Goal: Task Accomplishment & Management: Use online tool/utility

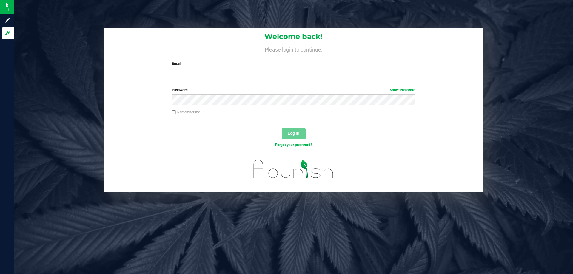
click at [292, 75] on input "Email" at bounding box center [293, 73] width 243 height 11
type input "[EMAIL_ADDRESS][DOMAIN_NAME]"
click at [282, 128] on button "Log In" at bounding box center [294, 133] width 24 height 11
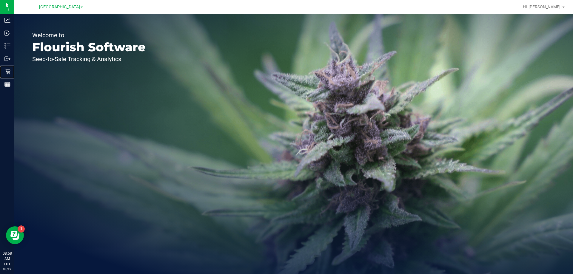
drag, startPoint x: 9, startPoint y: 73, endPoint x: 56, endPoint y: 62, distance: 47.5
click at [9, 73] on icon at bounding box center [7, 72] width 6 height 6
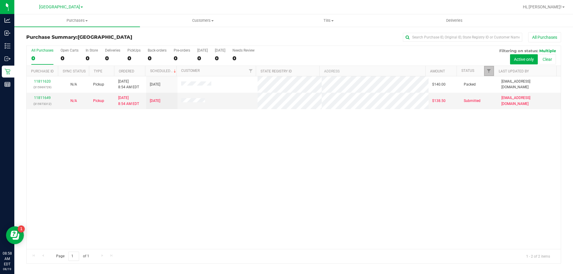
click at [489, 70] on span "Filter" at bounding box center [488, 71] width 5 height 5
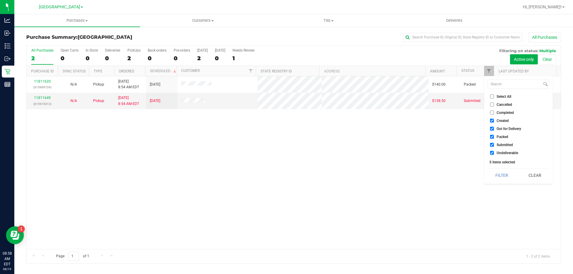
click at [500, 122] on span "Created" at bounding box center [503, 121] width 12 height 4
click at [494, 122] on input "Created" at bounding box center [492, 121] width 4 height 4
checkbox input "false"
click at [500, 131] on span "Out for Delivery" at bounding box center [509, 129] width 24 height 4
click at [494, 131] on input "Out for Delivery" at bounding box center [492, 129] width 4 height 4
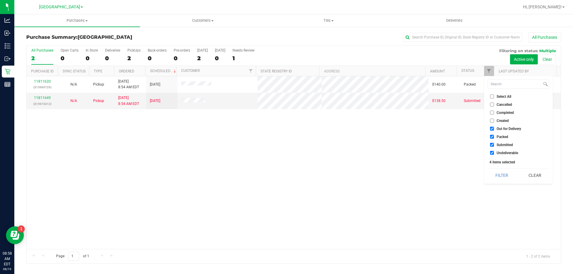
checkbox input "false"
click at [500, 136] on span "Packed" at bounding box center [503, 137] width 12 height 4
click at [494, 136] on input "Packed" at bounding box center [492, 137] width 4 height 4
checkbox input "false"
click at [502, 151] on span "Undeliverable" at bounding box center [507, 153] width 21 height 4
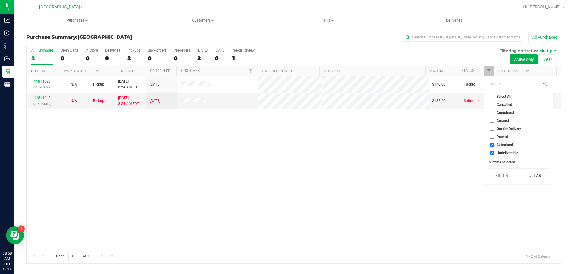
click at [494, 151] on input "Undeliverable" at bounding box center [492, 153] width 4 height 4
checkbox input "false"
click at [501, 176] on button "Filter" at bounding box center [502, 175] width 29 height 13
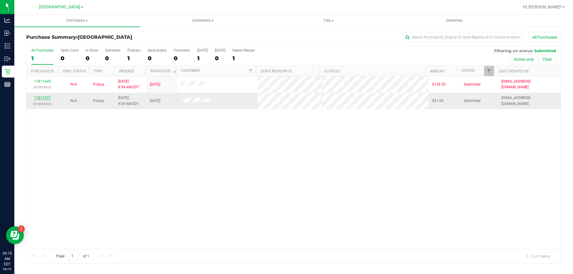
click at [44, 98] on link "11811937" at bounding box center [42, 98] width 17 height 4
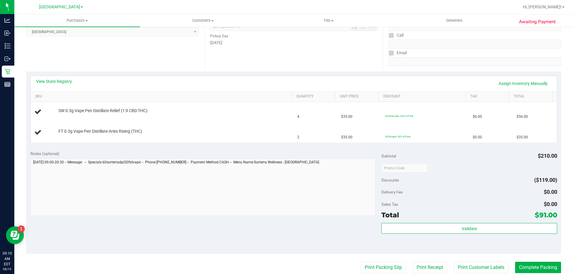
scroll to position [90, 0]
click at [61, 81] on link "View State Registry" at bounding box center [54, 81] width 36 height 6
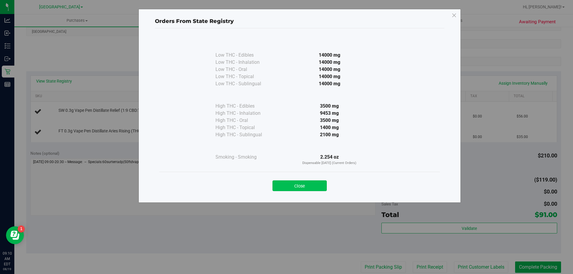
click at [318, 186] on button "Close" at bounding box center [299, 186] width 54 height 11
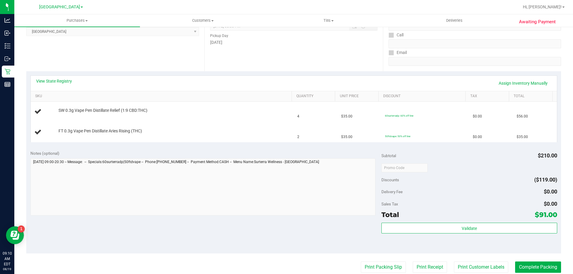
click at [278, 148] on div "Notes (optional) Subtotal $210.00 Discounts ($119.00) Delivery Fee $0.00 Sales …" at bounding box center [293, 199] width 535 height 107
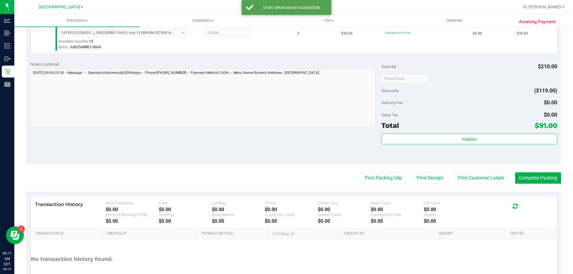
scroll to position [209, 0]
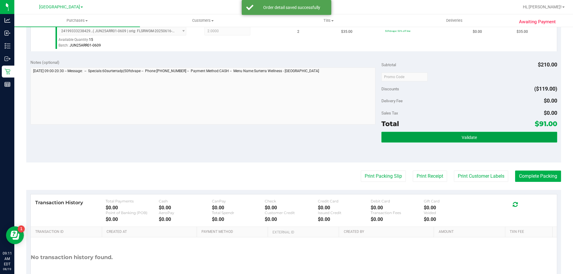
click at [482, 138] on button "Validate" at bounding box center [468, 137] width 175 height 11
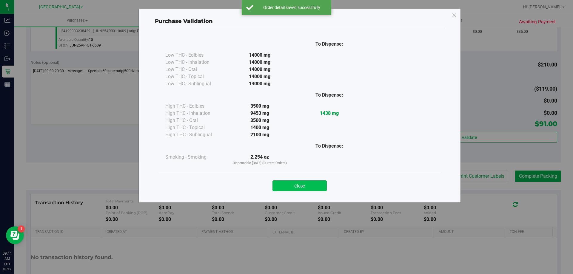
click at [297, 186] on button "Close" at bounding box center [299, 186] width 54 height 11
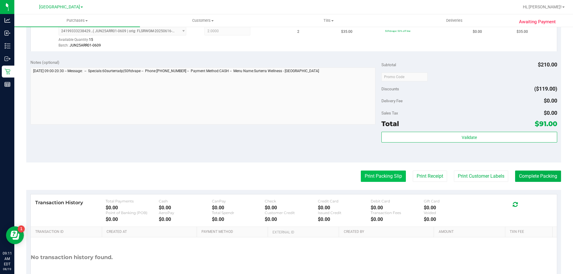
click at [368, 178] on button "Print Packing Slip" at bounding box center [383, 176] width 45 height 11
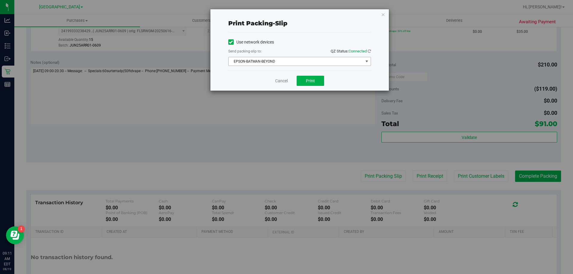
click at [289, 63] on span "EPSON-BATMAN-BEYOND" at bounding box center [296, 61] width 135 height 8
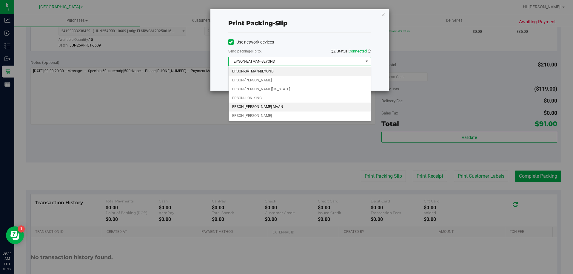
click at [256, 105] on li "EPSON-MEGHA-MAAN" at bounding box center [300, 107] width 142 height 9
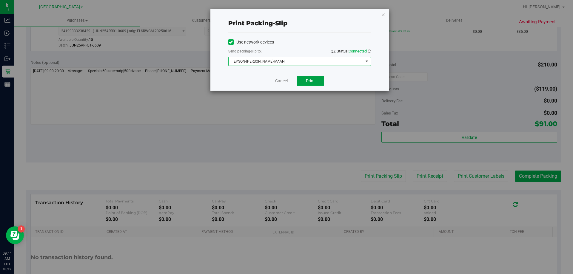
click at [315, 81] on button "Print" at bounding box center [310, 81] width 27 height 10
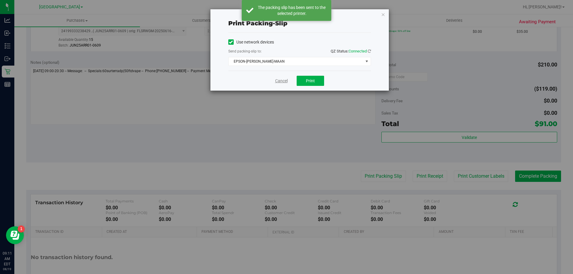
click at [278, 78] on link "Cancel" at bounding box center [281, 81] width 13 height 6
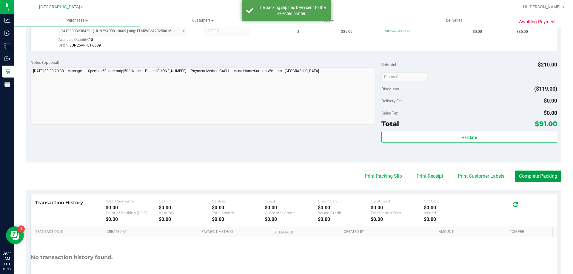
click at [515, 177] on button "Complete Packing" at bounding box center [538, 176] width 46 height 11
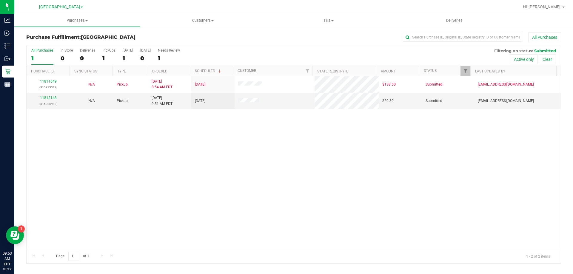
click at [87, 114] on div "11811649 (315973312) N/A Pickup 8/19/2025 8:54 AM EDT 8/19/2025 $138.50 Submitt…" at bounding box center [294, 162] width 534 height 173
click at [53, 98] on link "11812143" at bounding box center [48, 98] width 17 height 4
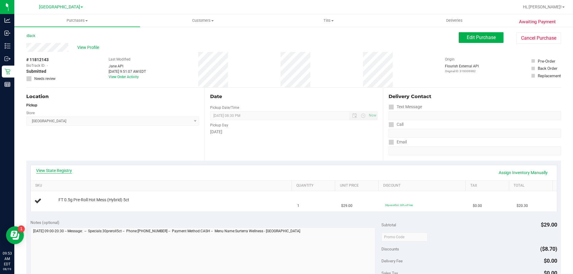
click at [66, 172] on link "View State Registry" at bounding box center [54, 171] width 36 height 6
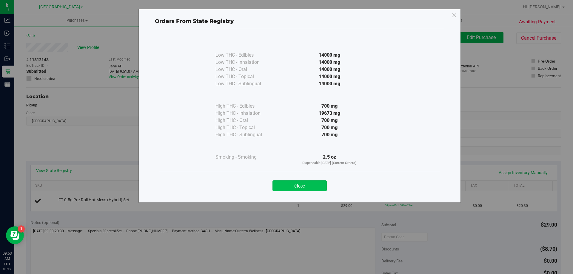
click at [308, 183] on button "Close" at bounding box center [299, 186] width 54 height 11
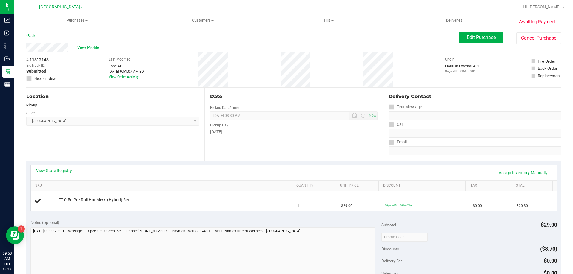
click at [253, 174] on div "View State Registry Assign Inventory Manually" at bounding box center [293, 173] width 515 height 10
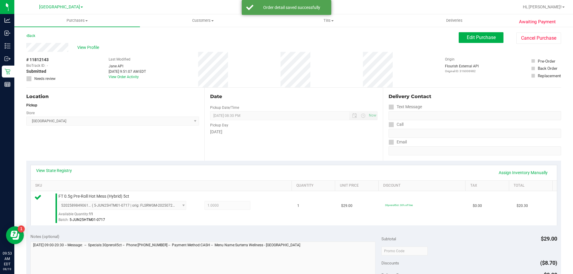
scroll to position [149, 0]
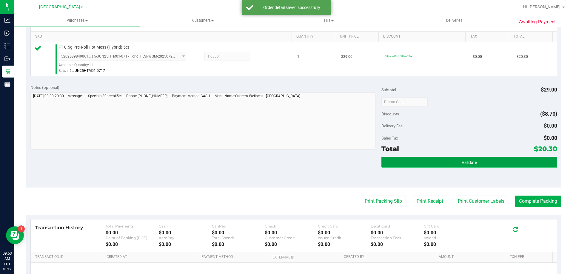
click at [417, 162] on button "Validate" at bounding box center [468, 162] width 175 height 11
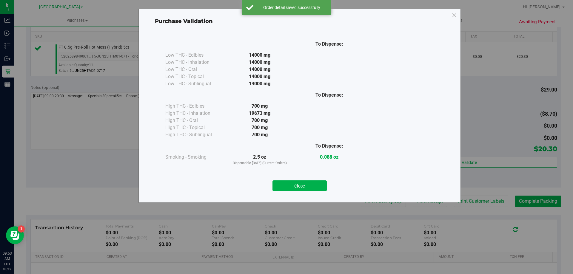
click at [295, 182] on button "Close" at bounding box center [299, 186] width 54 height 11
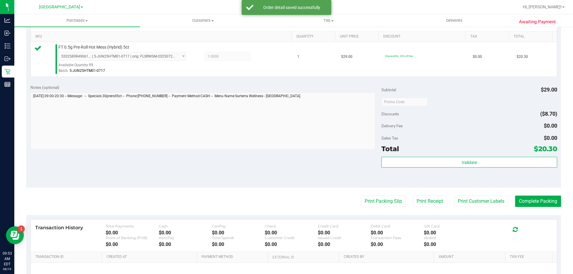
click at [364, 194] on purchase-details "Back Edit Purchase Cancel Purchase View Profile # 11812143 BioTrack ID: - Submi…" at bounding box center [293, 105] width 535 height 444
click at [362, 199] on button "Print Packing Slip" at bounding box center [383, 201] width 45 height 11
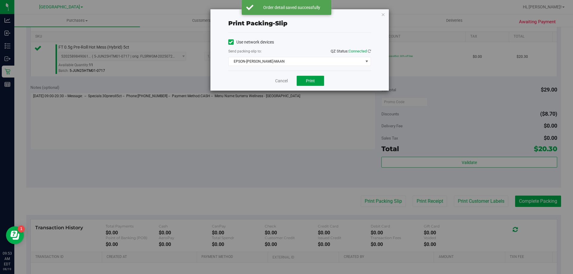
click at [312, 81] on span "Print" at bounding box center [310, 80] width 9 height 5
click at [284, 80] on link "Cancel" at bounding box center [281, 81] width 13 height 6
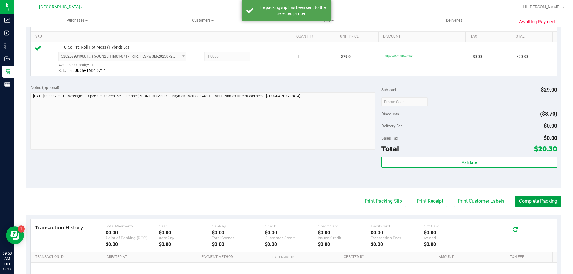
drag, startPoint x: 525, startPoint y: 197, endPoint x: 529, endPoint y: 197, distance: 3.6
click at [526, 197] on button "Complete Packing" at bounding box center [538, 201] width 46 height 11
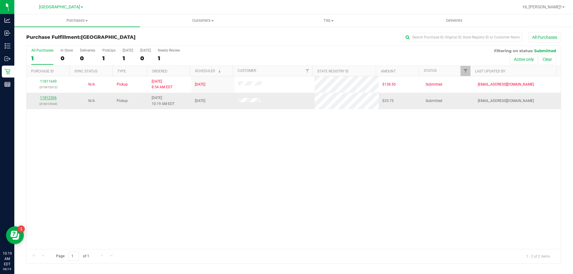
click at [47, 99] on link "11812306" at bounding box center [48, 98] width 17 height 4
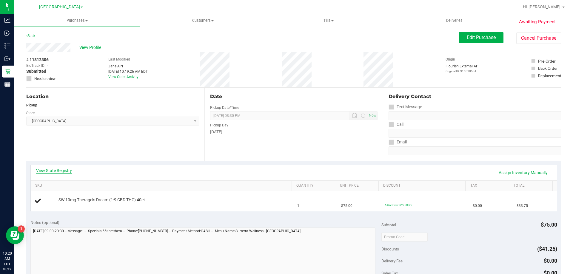
click at [69, 173] on link "View State Registry" at bounding box center [54, 171] width 36 height 6
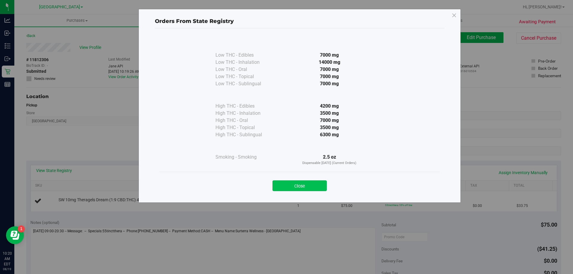
click at [308, 188] on button "Close" at bounding box center [299, 186] width 54 height 11
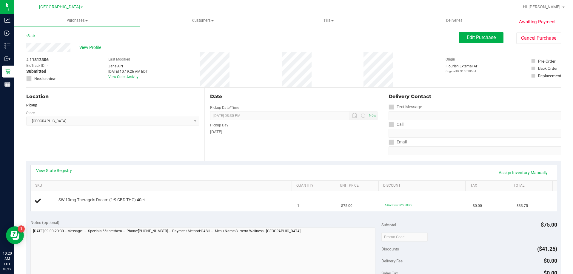
drag, startPoint x: 312, startPoint y: 175, endPoint x: 315, endPoint y: 173, distance: 3.6
click at [313, 174] on div "View State Registry Assign Inventory Manually" at bounding box center [293, 173] width 515 height 10
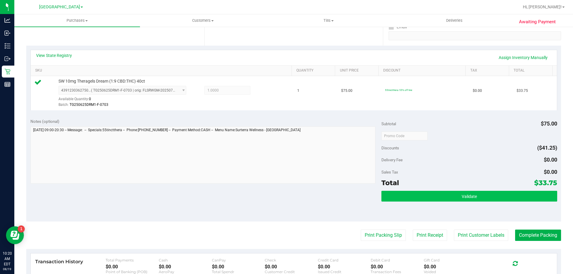
scroll to position [119, 0]
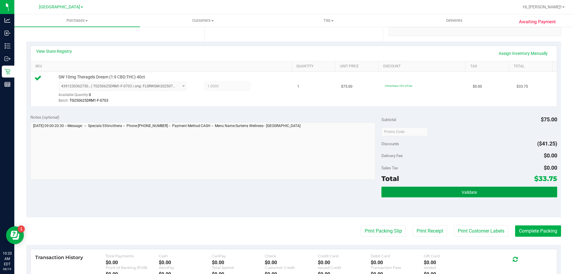
click at [423, 195] on button "Validate" at bounding box center [468, 192] width 175 height 11
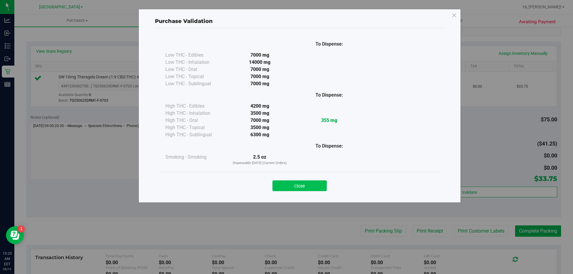
click at [303, 184] on button "Close" at bounding box center [299, 186] width 54 height 11
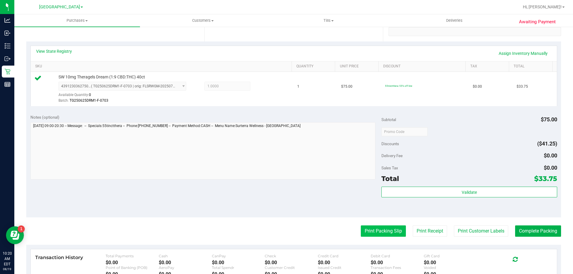
click at [380, 234] on button "Print Packing Slip" at bounding box center [383, 231] width 45 height 11
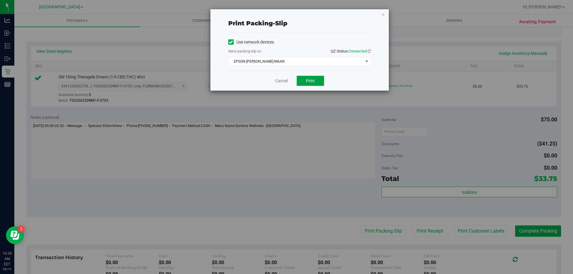
click at [308, 79] on span "Print" at bounding box center [310, 80] width 9 height 5
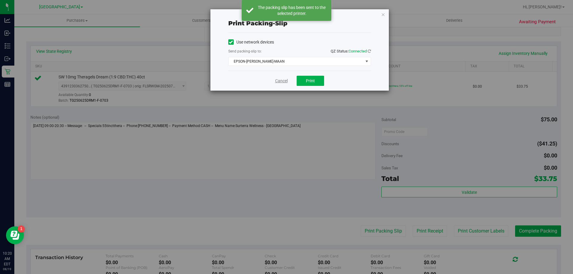
click at [283, 81] on link "Cancel" at bounding box center [281, 81] width 13 height 6
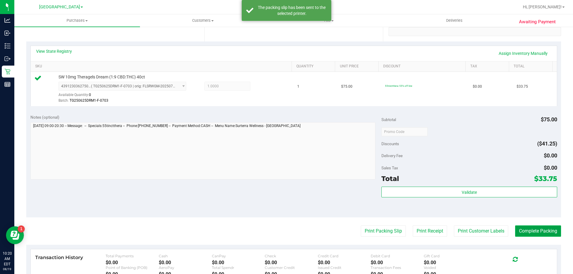
click at [530, 229] on button "Complete Packing" at bounding box center [538, 231] width 46 height 11
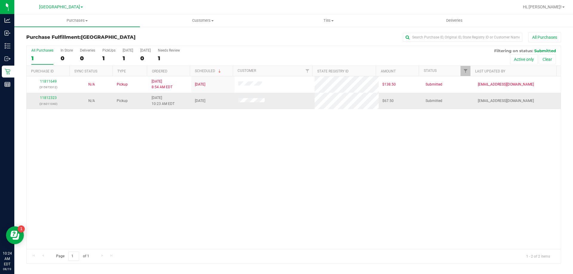
click at [45, 101] on div "11812323 (316011040)" at bounding box center [48, 100] width 36 height 11
click at [47, 96] on link "11812323" at bounding box center [48, 98] width 17 height 4
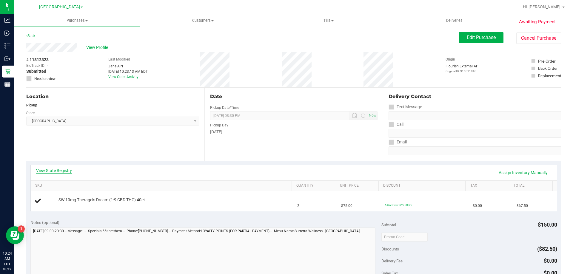
click at [59, 172] on link "View State Registry" at bounding box center [54, 171] width 36 height 6
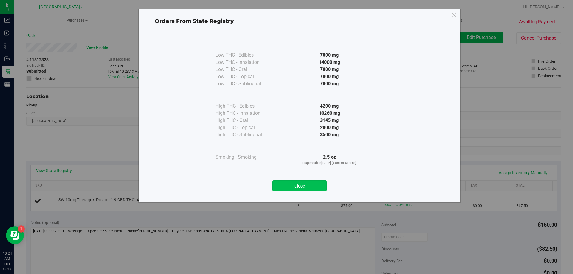
click at [292, 188] on button "Close" at bounding box center [299, 186] width 54 height 11
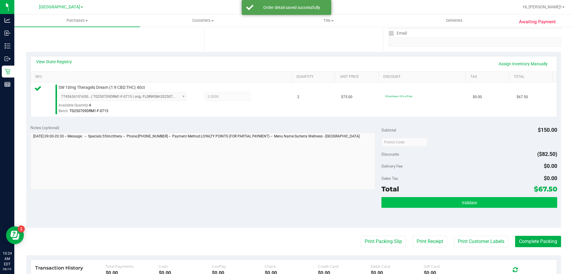
scroll to position [119, 0]
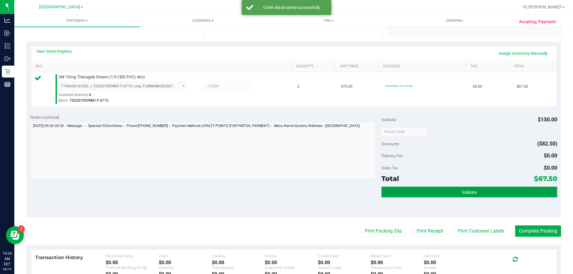
click at [482, 189] on button "Validate" at bounding box center [468, 192] width 175 height 11
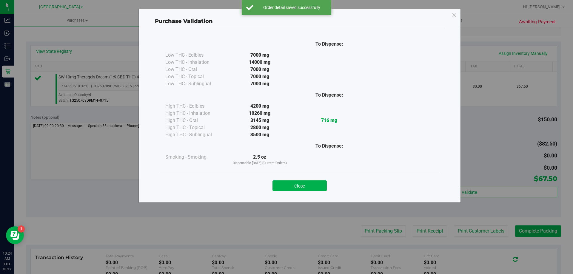
click at [304, 189] on button "Close" at bounding box center [299, 186] width 54 height 11
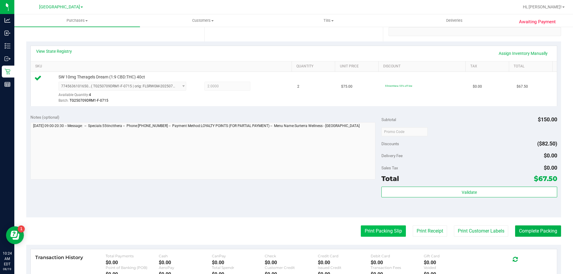
click at [368, 236] on button "Print Packing Slip" at bounding box center [383, 231] width 45 height 11
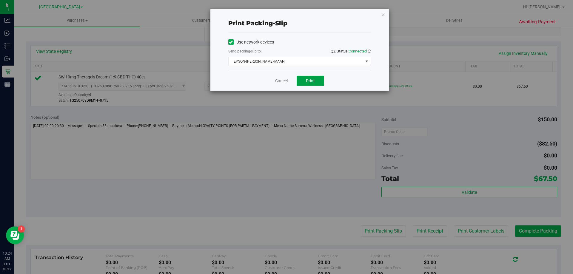
click at [310, 81] on span "Print" at bounding box center [310, 80] width 9 height 5
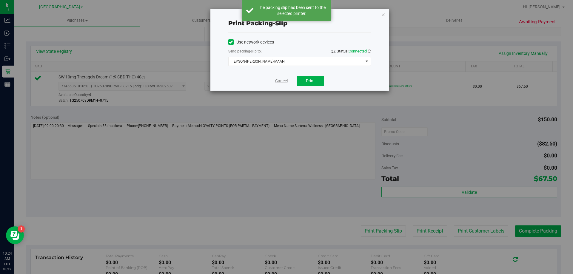
click at [287, 81] on link "Cancel" at bounding box center [281, 81] width 13 height 6
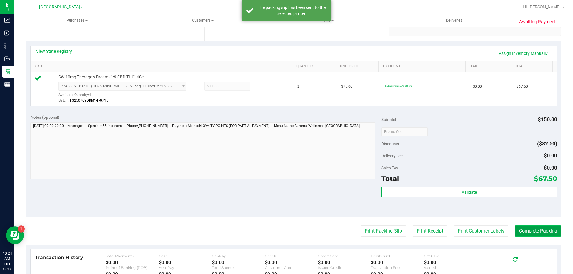
click at [542, 232] on button "Complete Packing" at bounding box center [538, 231] width 46 height 11
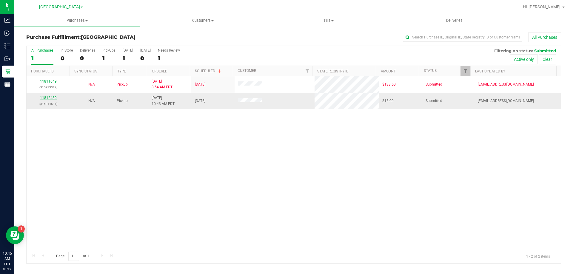
click at [47, 96] on link "11812439" at bounding box center [48, 98] width 17 height 4
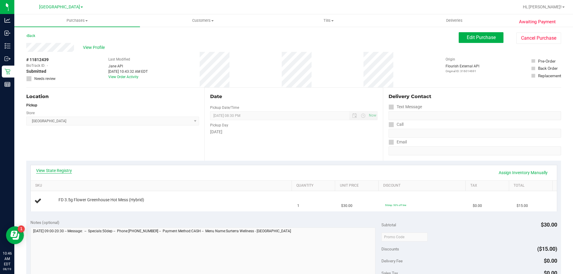
click at [57, 171] on link "View State Registry" at bounding box center [54, 171] width 36 height 6
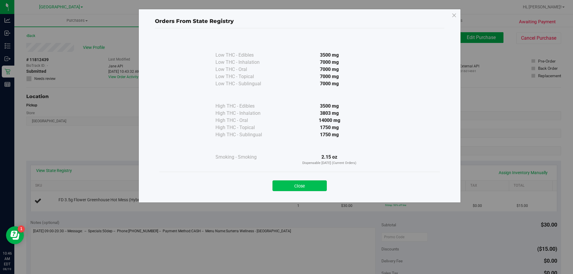
click at [316, 188] on button "Close" at bounding box center [299, 186] width 54 height 11
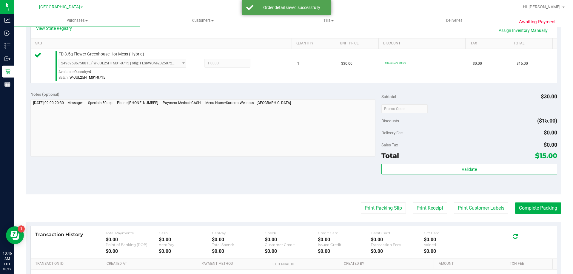
scroll to position [149, 0]
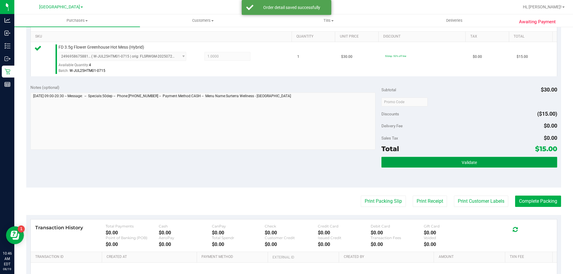
click at [461, 158] on button "Validate" at bounding box center [468, 162] width 175 height 11
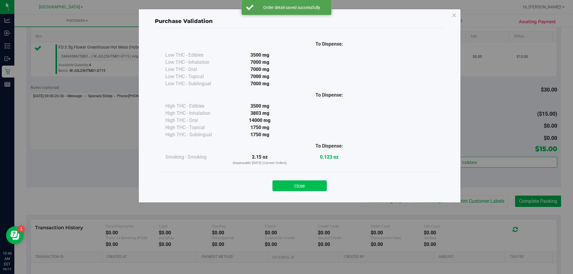
click at [314, 188] on button "Close" at bounding box center [299, 186] width 54 height 11
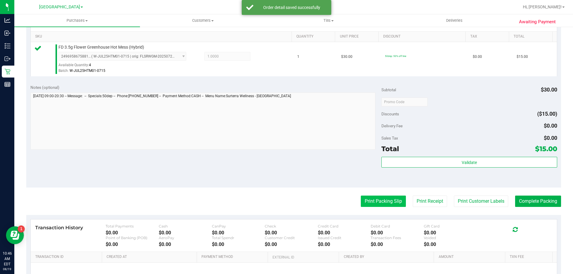
click at [387, 198] on button "Print Packing Slip" at bounding box center [383, 201] width 45 height 11
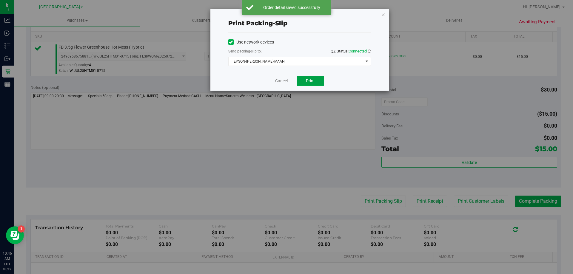
click at [312, 79] on span "Print" at bounding box center [310, 80] width 9 height 5
click at [278, 82] on link "Cancel" at bounding box center [281, 81] width 13 height 6
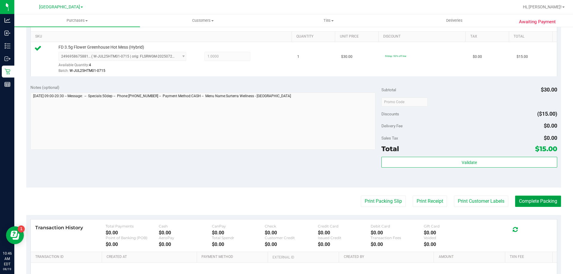
click at [550, 201] on button "Complete Packing" at bounding box center [538, 201] width 46 height 11
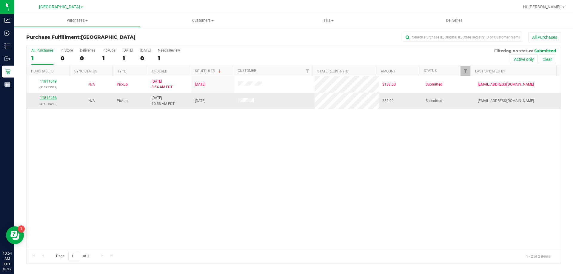
click at [47, 99] on link "11812486" at bounding box center [48, 98] width 17 height 4
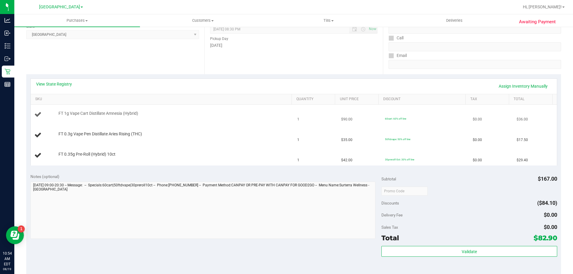
scroll to position [90, 0]
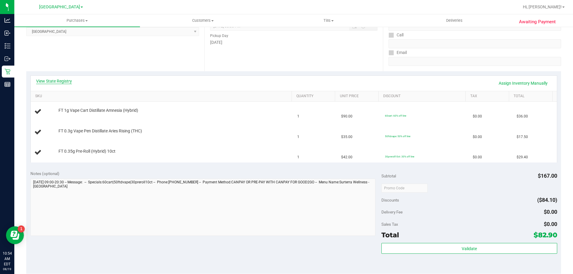
click at [51, 82] on link "View State Registry" at bounding box center [54, 81] width 36 height 6
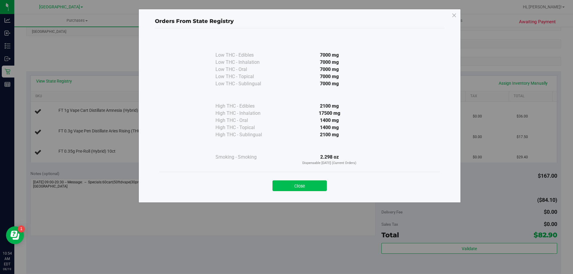
click at [301, 186] on button "Close" at bounding box center [299, 186] width 54 height 11
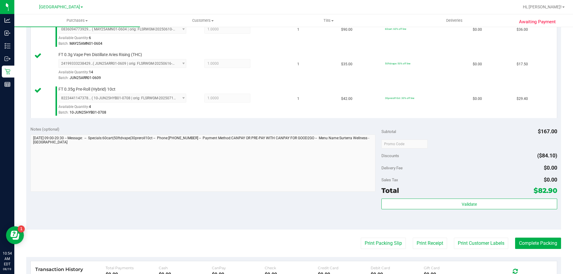
scroll to position [269, 0]
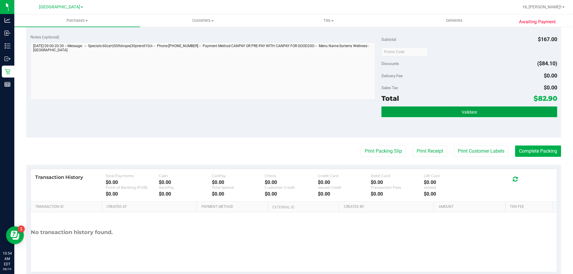
click at [443, 109] on button "Validate" at bounding box center [468, 112] width 175 height 11
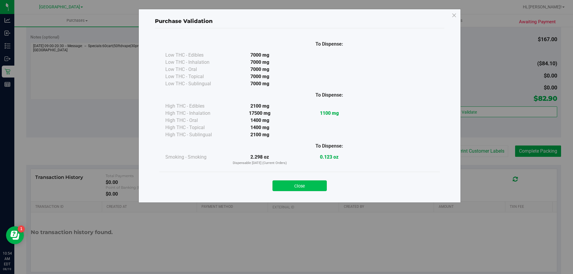
click at [315, 187] on button "Close" at bounding box center [299, 186] width 54 height 11
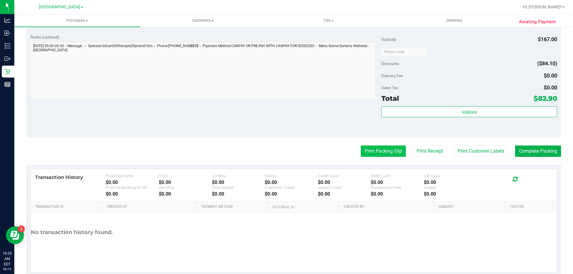
click at [375, 157] on button "Print Packing Slip" at bounding box center [383, 151] width 45 height 11
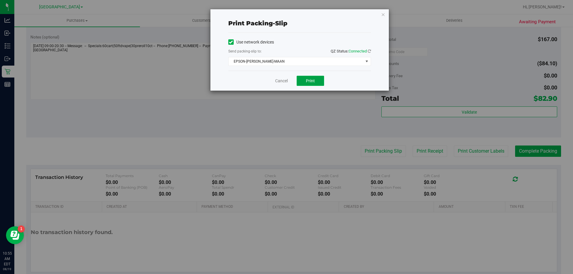
click at [317, 84] on button "Print" at bounding box center [310, 81] width 27 height 10
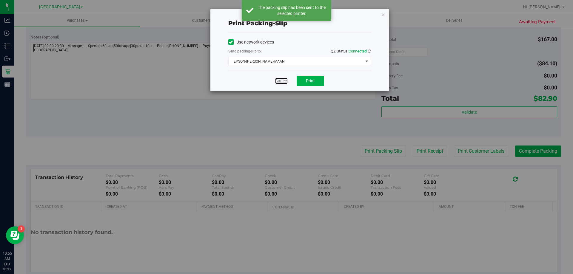
drag, startPoint x: 284, startPoint y: 81, endPoint x: 299, endPoint y: 81, distance: 14.9
click at [284, 81] on link "Cancel" at bounding box center [281, 81] width 13 height 6
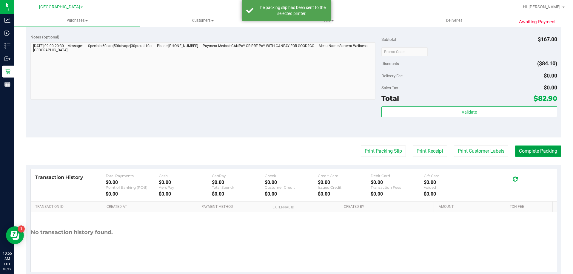
click at [542, 146] on button "Complete Packing" at bounding box center [538, 151] width 46 height 11
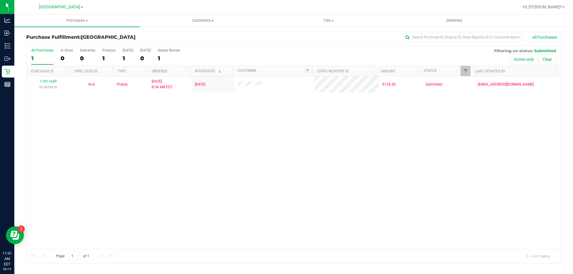
click at [58, 141] on div "11811649 (315973312) N/A Pickup 8/19/2025 8:54 AM EDT 8/19/2025 $138.50 Submitt…" at bounding box center [294, 162] width 534 height 173
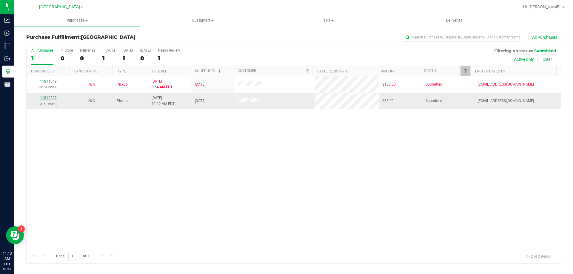
click at [51, 98] on link "11812597" at bounding box center [48, 98] width 17 height 4
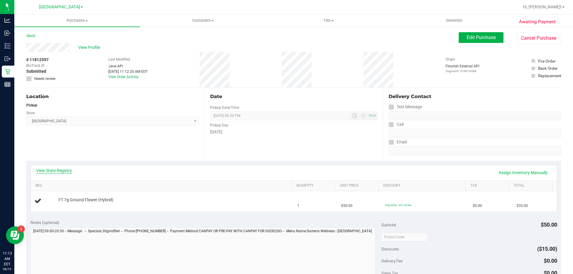
click at [67, 171] on link "View State Registry" at bounding box center [54, 171] width 36 height 6
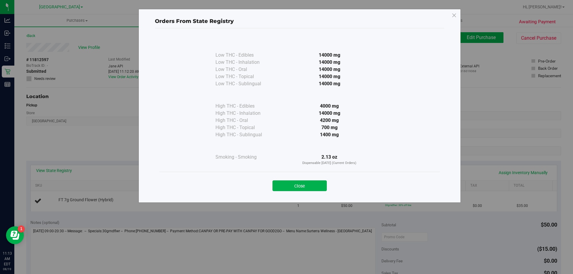
click at [311, 180] on div "Close" at bounding box center [300, 184] width 272 height 15
click at [309, 181] on button "Close" at bounding box center [299, 186] width 54 height 11
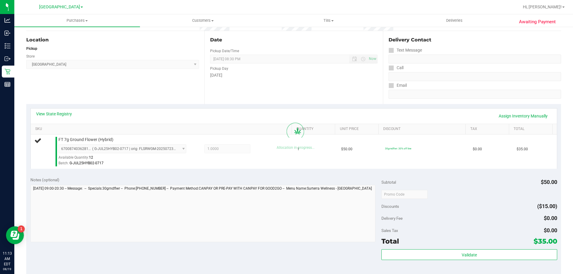
scroll to position [119, 0]
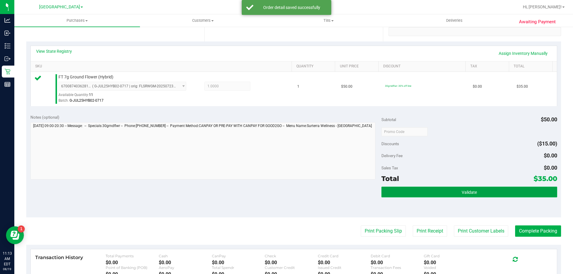
click at [401, 192] on button "Validate" at bounding box center [468, 192] width 175 height 11
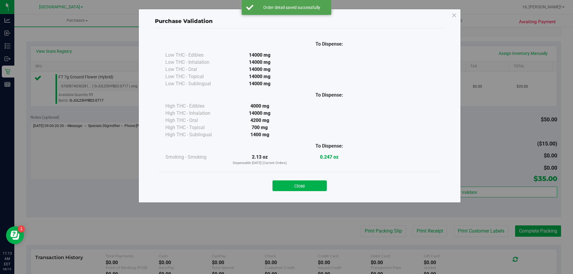
drag, startPoint x: 308, startPoint y: 186, endPoint x: 343, endPoint y: 213, distance: 43.9
click at [307, 186] on button "Close" at bounding box center [299, 186] width 54 height 11
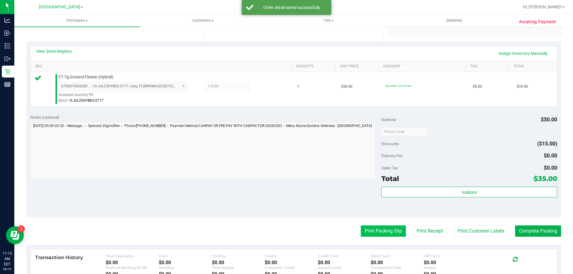
click at [365, 230] on button "Print Packing Slip" at bounding box center [383, 231] width 45 height 11
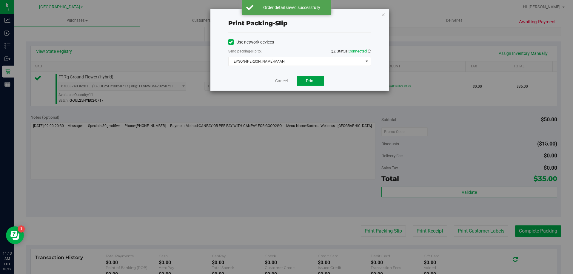
click at [315, 77] on button "Print" at bounding box center [310, 81] width 27 height 10
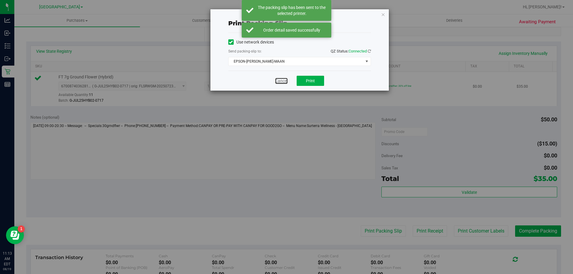
click at [281, 80] on link "Cancel" at bounding box center [281, 81] width 13 height 6
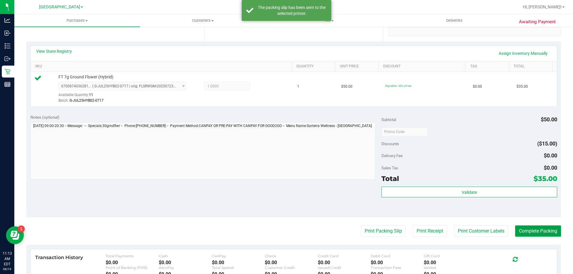
click at [518, 226] on button "Complete Packing" at bounding box center [538, 231] width 46 height 11
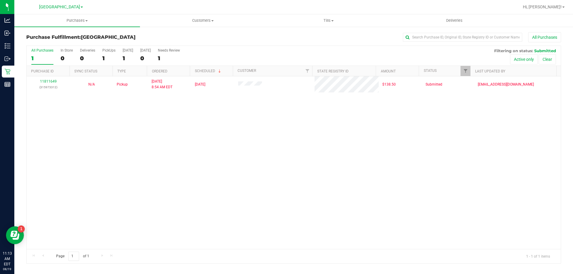
click at [348, 107] on div "11811649 (315973312) N/A Pickup 8/19/2025 8:54 AM EDT 8/19/2025 $138.50 Submitt…" at bounding box center [294, 162] width 534 height 173
click at [573, 173] on div "Purchase Fulfillment: North Palm Beach WC All Purchases All Purchases 1 In Stor…" at bounding box center [293, 147] width 559 height 243
click at [505, 140] on div "11811649 (315973312) N/A Pickup 8/19/2025 8:54 AM EDT 8/19/2025 $138.50 Submitt…" at bounding box center [294, 162] width 534 height 173
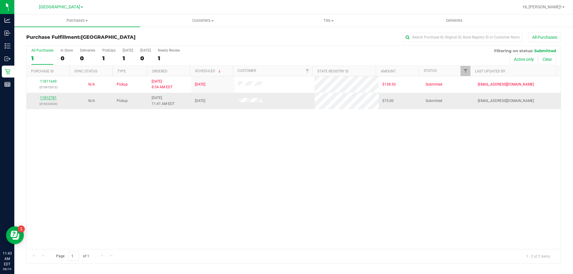
click at [46, 97] on link "11812781" at bounding box center [48, 98] width 17 height 4
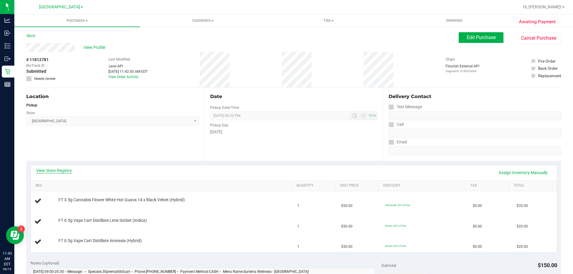
click at [58, 169] on link "View State Registry" at bounding box center [54, 171] width 36 height 6
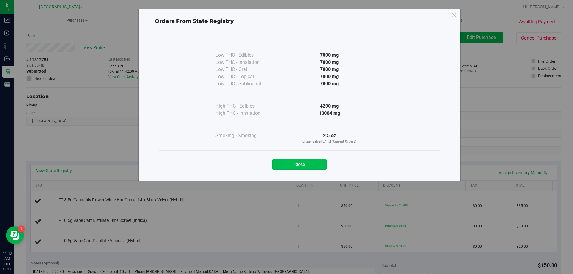
click at [299, 165] on button "Close" at bounding box center [299, 164] width 54 height 11
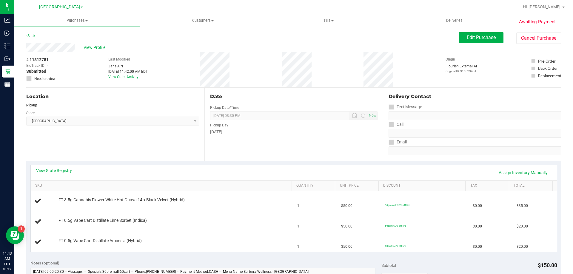
click at [258, 161] on div "View State Registry Assign Inventory Manually SKU Quantity Unit Price Discount …" at bounding box center [293, 208] width 535 height 95
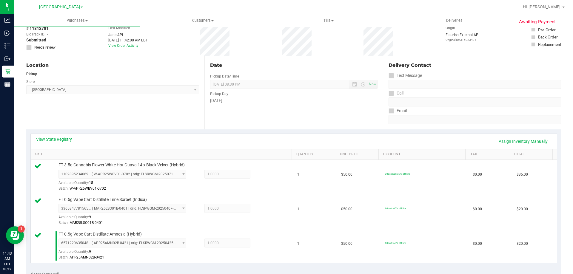
scroll to position [119, 0]
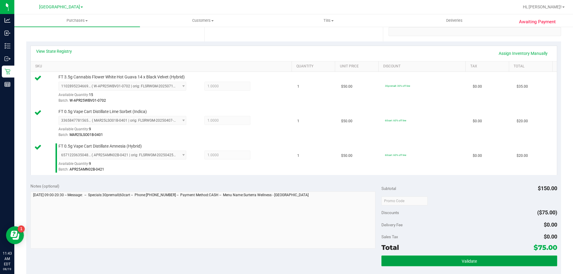
click at [452, 261] on button "Validate" at bounding box center [468, 261] width 175 height 11
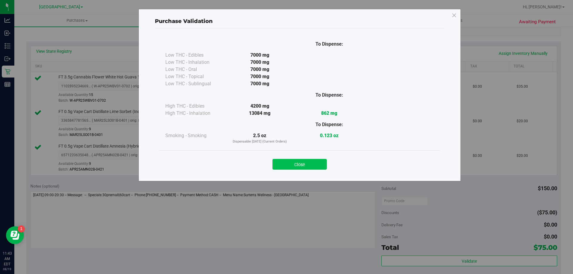
click at [302, 164] on button "Close" at bounding box center [299, 164] width 54 height 11
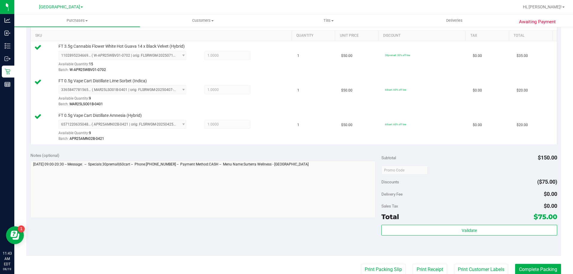
scroll to position [179, 0]
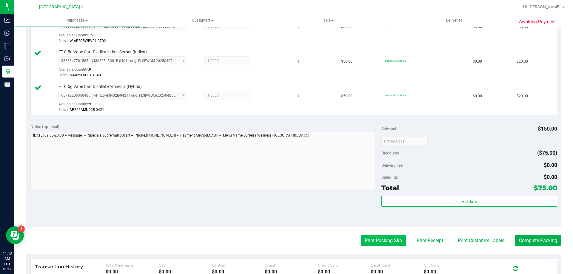
click at [372, 235] on button "Print Packing Slip" at bounding box center [383, 240] width 45 height 11
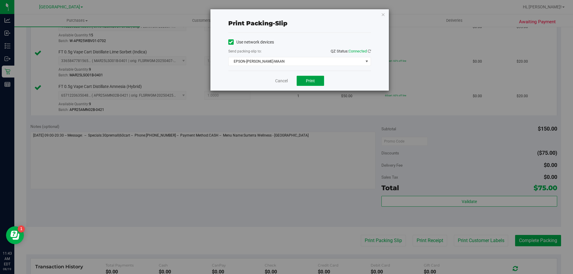
click at [303, 81] on button "Print" at bounding box center [310, 81] width 27 height 10
click at [276, 78] on link "Cancel" at bounding box center [281, 81] width 13 height 6
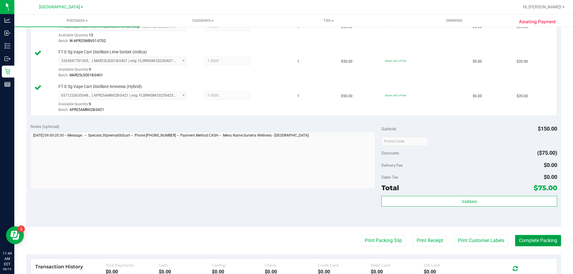
click at [539, 242] on button "Complete Packing" at bounding box center [538, 240] width 46 height 11
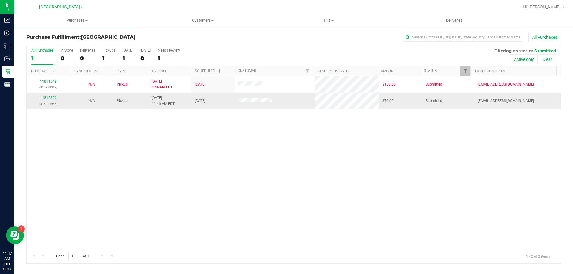
drag, startPoint x: 40, startPoint y: 95, endPoint x: 40, endPoint y: 100, distance: 5.4
click at [40, 100] on td "11812802 (316024966)" at bounding box center [48, 101] width 43 height 16
click at [40, 100] on link "11812802" at bounding box center [48, 98] width 17 height 4
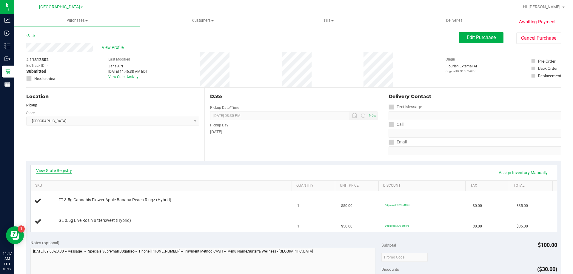
click at [59, 169] on link "View State Registry" at bounding box center [54, 171] width 36 height 6
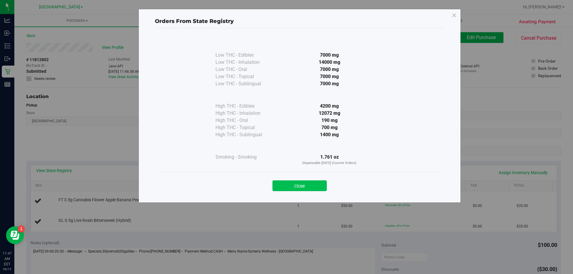
click at [296, 188] on button "Close" at bounding box center [299, 186] width 54 height 11
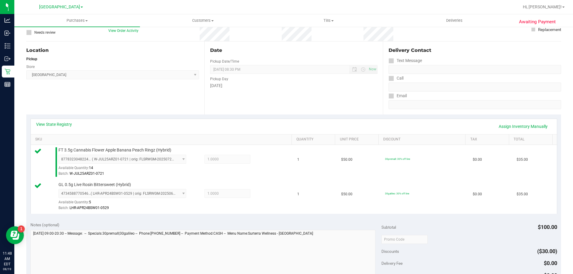
scroll to position [90, 0]
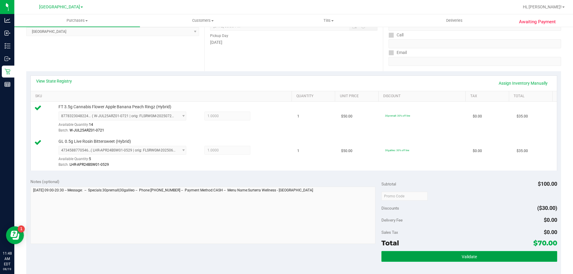
click at [426, 257] on button "Validate" at bounding box center [468, 256] width 175 height 11
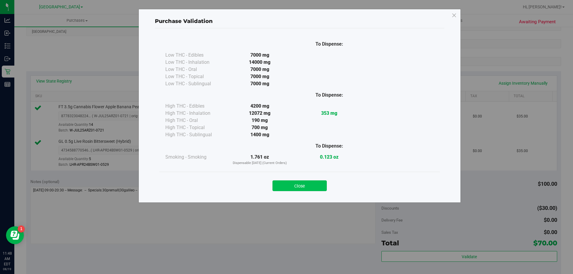
click at [317, 187] on button "Close" at bounding box center [299, 186] width 54 height 11
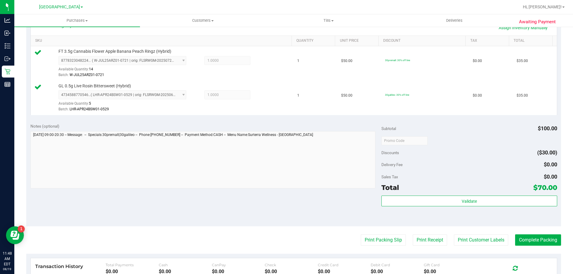
scroll to position [209, 0]
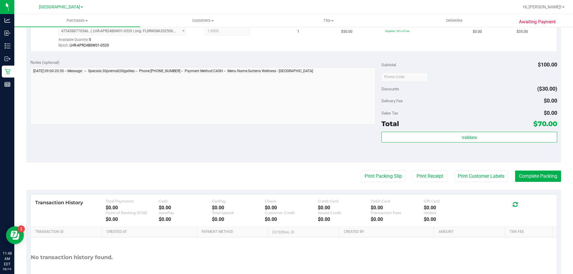
click at [373, 170] on purchase-details "Back Edit Purchase Cancel Purchase View Profile # 11812802 BioTrack ID: - Submi…" at bounding box center [293, 62] width 535 height 478
click at [370, 184] on purchase-details "Back Edit Purchase Cancel Purchase View Profile # 11812802 BioTrack ID: - Submi…" at bounding box center [293, 62] width 535 height 478
click at [370, 183] on purchase-details "Back Edit Purchase Cancel Purchase View Profile # 11812802 BioTrack ID: - Submi…" at bounding box center [293, 62] width 535 height 478
click at [361, 181] on button "Print Packing Slip" at bounding box center [383, 176] width 45 height 11
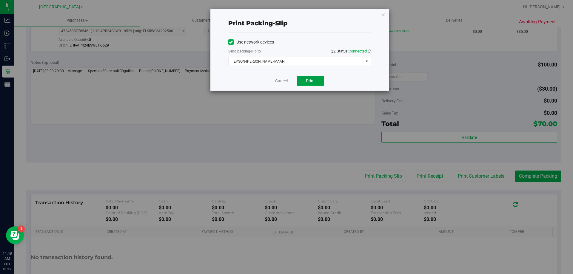
click at [309, 80] on span "Print" at bounding box center [310, 80] width 9 height 5
click at [283, 81] on link "Cancel" at bounding box center [281, 81] width 13 height 6
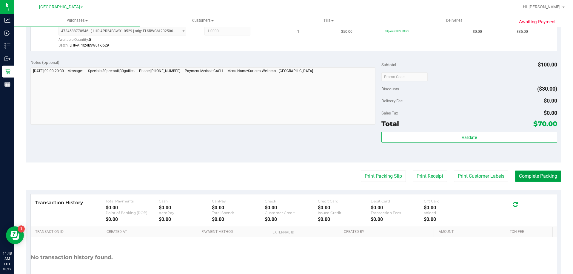
click at [532, 178] on button "Complete Packing" at bounding box center [538, 176] width 46 height 11
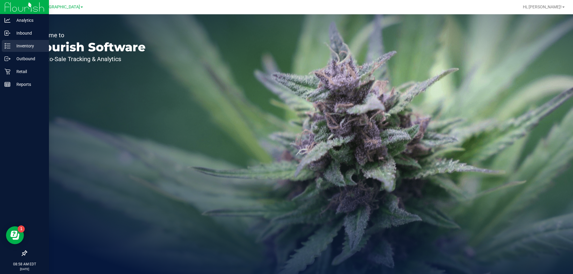
click at [14, 46] on p "Inventory" at bounding box center [28, 45] width 36 height 7
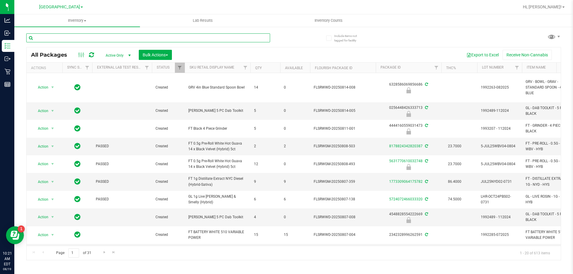
click at [96, 40] on input "text" at bounding box center [148, 37] width 244 height 9
type input "7745636101650332"
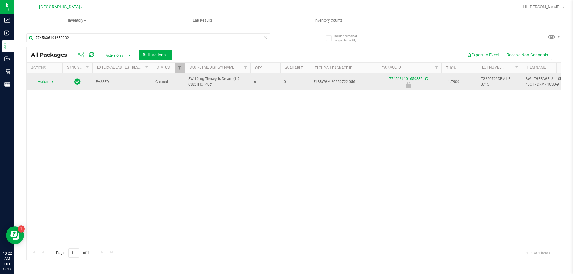
click at [46, 84] on span "Action" at bounding box center [41, 82] width 16 height 8
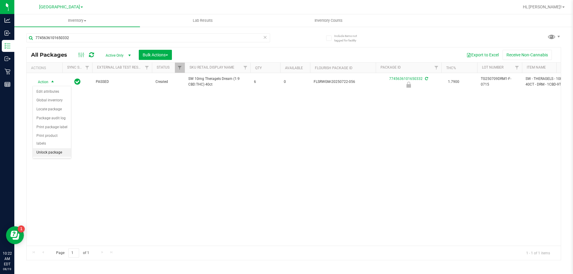
click at [52, 148] on li "Unlock package" at bounding box center [52, 152] width 38 height 9
